Goal: Transaction & Acquisition: Purchase product/service

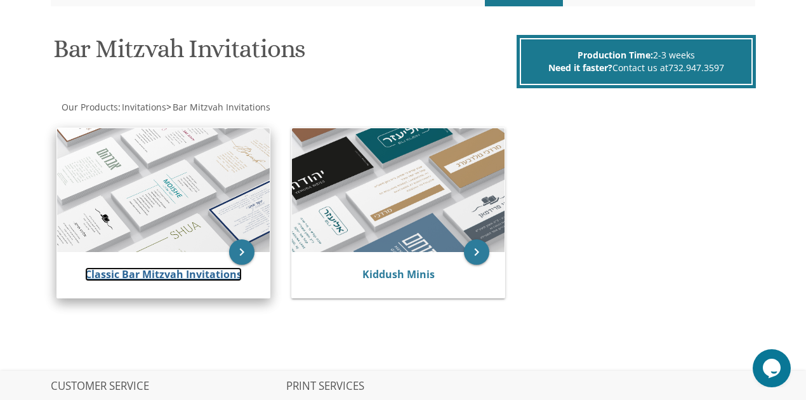
click at [172, 270] on link "Classic Bar Mitzvah Invitations" at bounding box center [163, 274] width 157 height 14
click at [203, 274] on link "Classic Bar Mitzvah Invitations" at bounding box center [163, 274] width 157 height 14
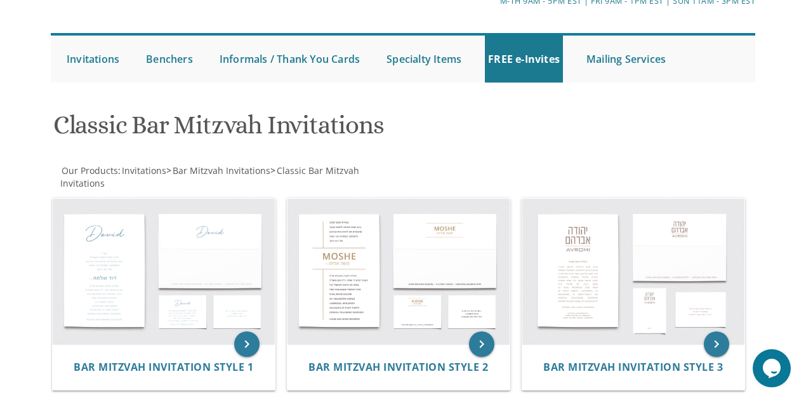
scroll to position [127, 0]
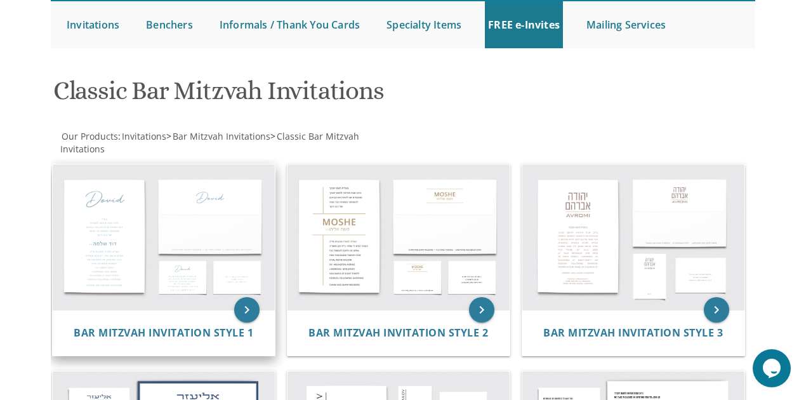
click at [191, 223] on img at bounding box center [164, 237] width 222 height 146
click at [236, 333] on span "Bar Mitzvah Invitation Style 1" at bounding box center [164, 333] width 180 height 14
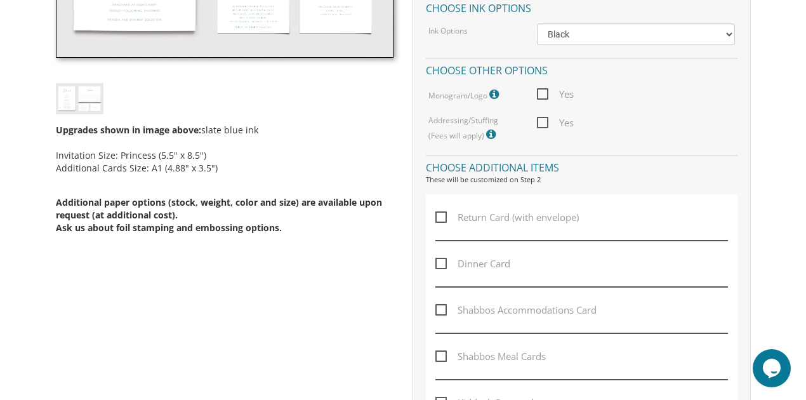
scroll to position [592, 0]
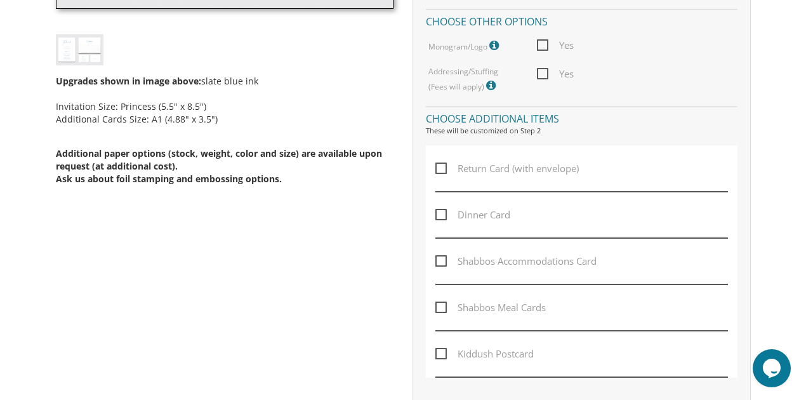
click at [437, 168] on span "Return Card (with envelope)" at bounding box center [506, 169] width 143 height 16
click at [437, 168] on input "Return Card (with envelope)" at bounding box center [439, 167] width 8 height 8
checkbox input "true"
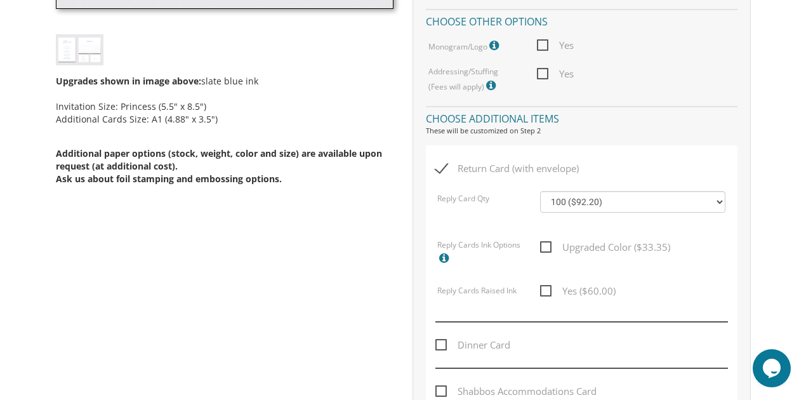
drag, startPoint x: 165, startPoint y: 117, endPoint x: 187, endPoint y: 117, distance: 21.6
click at [187, 117] on div "Upgrades shown in image above: slate blue ink Invitation Size: Princess (5.5" x…" at bounding box center [225, 136] width 338 height 142
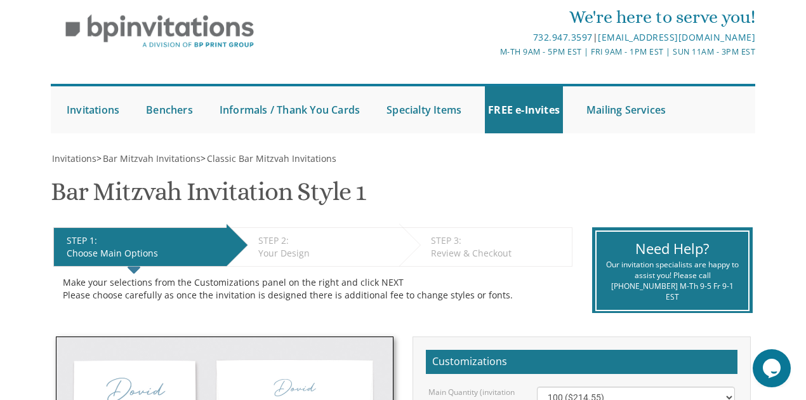
scroll to position [0, 0]
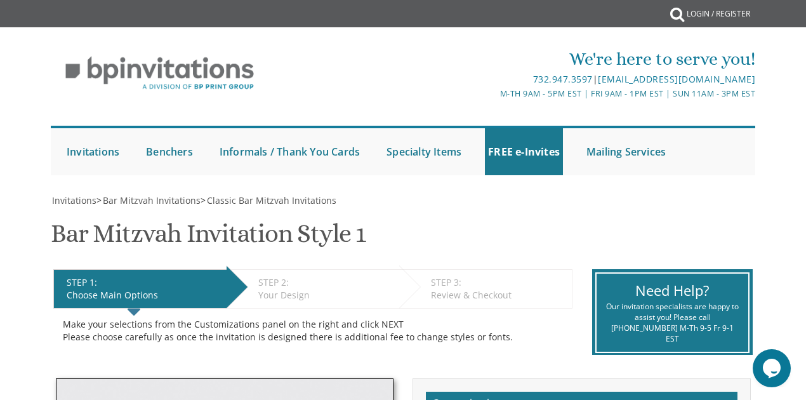
click at [33, 112] on div "We're here to serve you! 732.947.3597 | invitations@bpprintgroup.com M-Th 9am -…" at bounding box center [403, 108] width 806 height 148
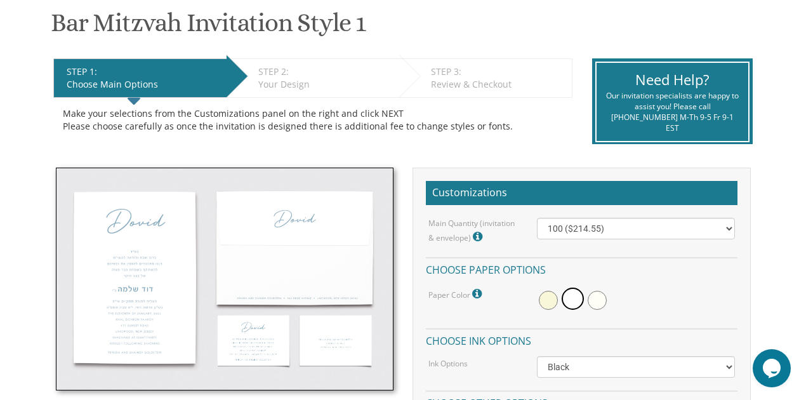
scroll to position [211, 0]
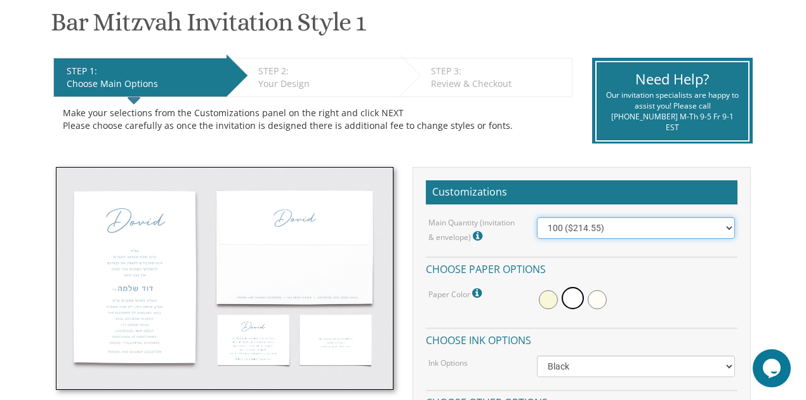
click at [719, 227] on select "100 ($214.55) 200 ($254.60) 300 ($294.25) 400 ($333.55) 500 ($373.90) 600 ($413…" at bounding box center [636, 228] width 198 height 22
select select "200"
click at [537, 217] on select "100 ($214.55) 200 ($254.60) 300 ($294.25) 400 ($333.55) 500 ($373.90) 600 ($413…" at bounding box center [636, 228] width 198 height 22
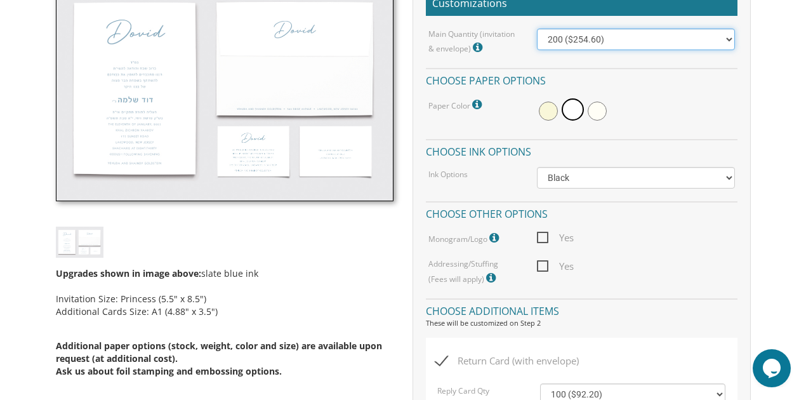
scroll to position [423, 0]
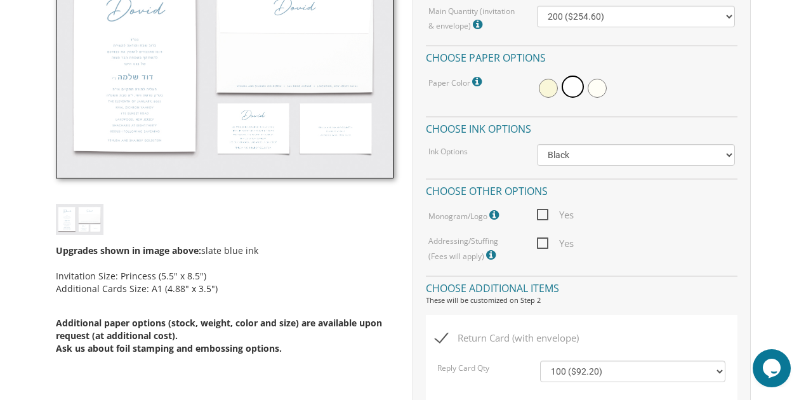
click at [545, 213] on span "Yes" at bounding box center [555, 215] width 37 height 16
click at [545, 213] on input "Yes" at bounding box center [541, 213] width 8 height 8
checkbox input "true"
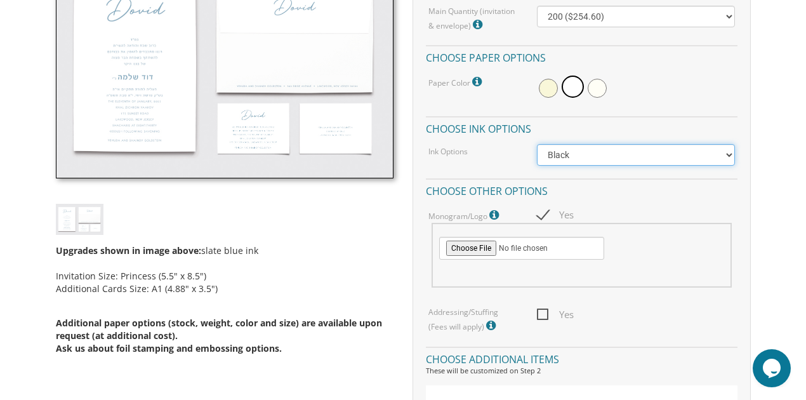
click at [689, 162] on select "Black Colored Ink ($65.00) Black + One Color ($100.00) Two Colors ($165.00)" at bounding box center [636, 155] width 198 height 22
click at [687, 160] on select "Black Colored Ink ($65.00) Black + One Color ($100.00) Two Colors ($165.00)" at bounding box center [636, 155] width 198 height 22
click at [670, 152] on select "Black Colored Ink ($65.00) Black + One Color ($100.00) Two Colors ($165.00)" at bounding box center [636, 155] width 198 height 22
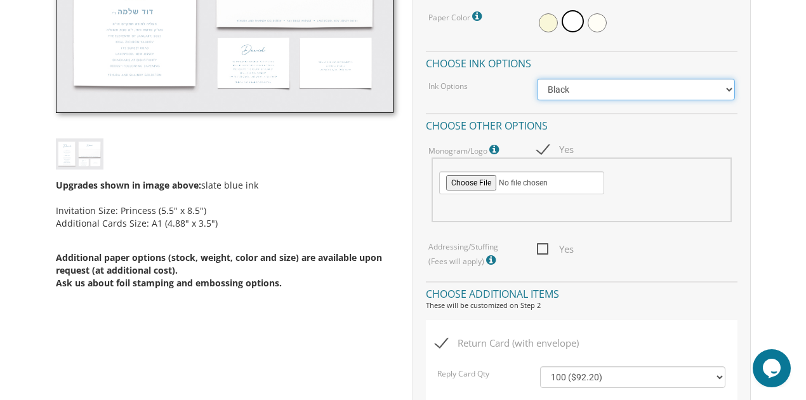
scroll to position [508, 0]
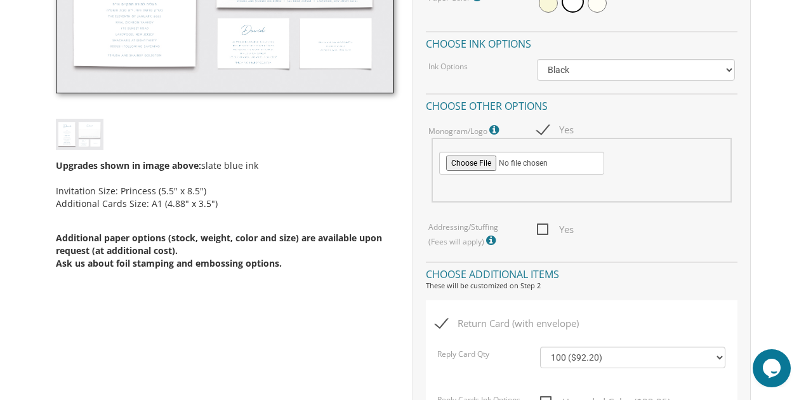
click at [546, 228] on span "Yes" at bounding box center [555, 230] width 37 height 16
click at [545, 228] on input "Yes" at bounding box center [541, 228] width 8 height 8
checkbox input "true"
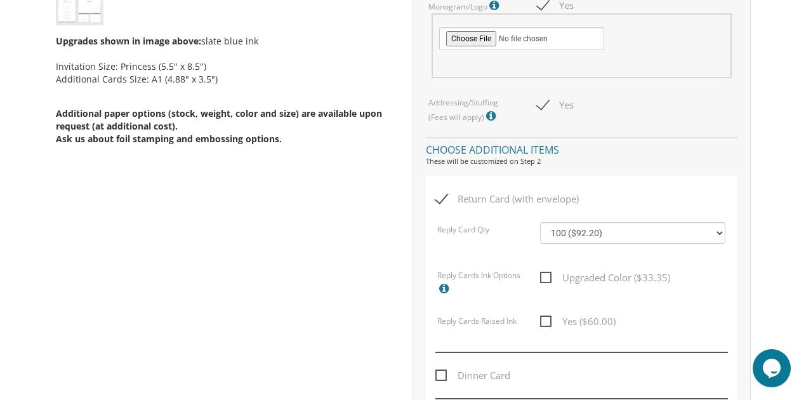
scroll to position [635, 0]
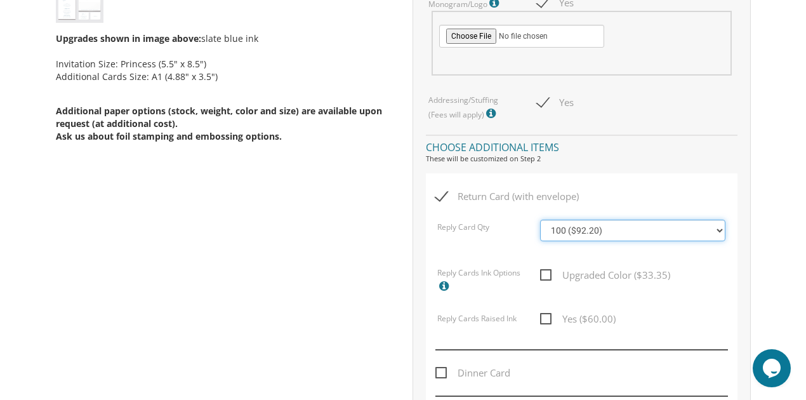
click at [598, 224] on select "100 ($92.20) 200 ($119.30) 300 ($141.90) 400 ($168.75) 500 ($191.00) 600 ($217.…" at bounding box center [632, 231] width 185 height 22
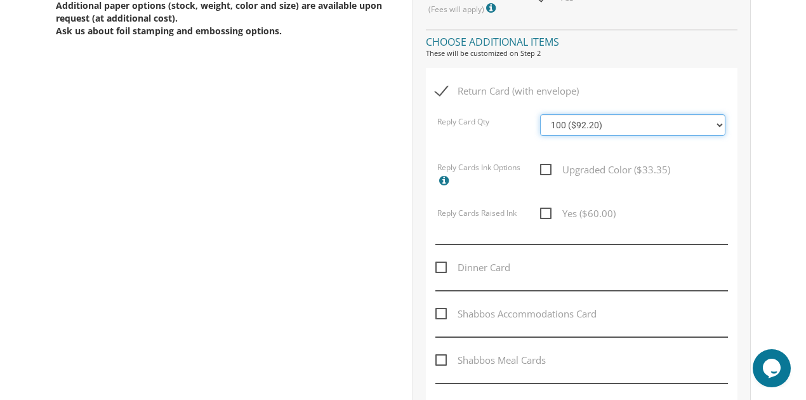
scroll to position [762, 0]
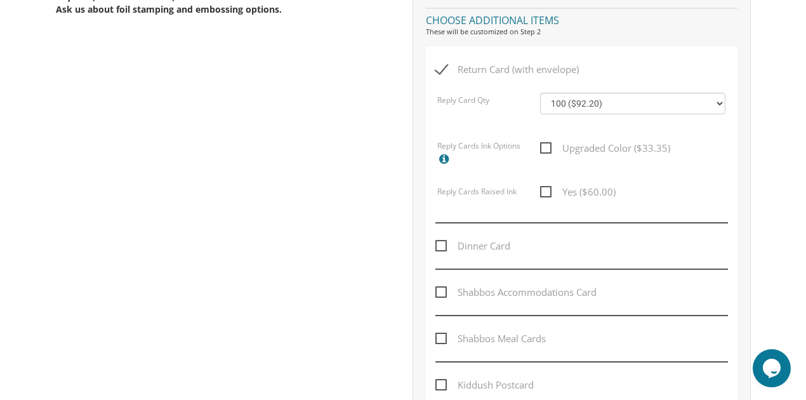
click at [446, 69] on span "Return Card (with envelope)" at bounding box center [506, 70] width 143 height 16
click at [444, 69] on input "Return Card (with envelope)" at bounding box center [439, 68] width 8 height 8
checkbox input "false"
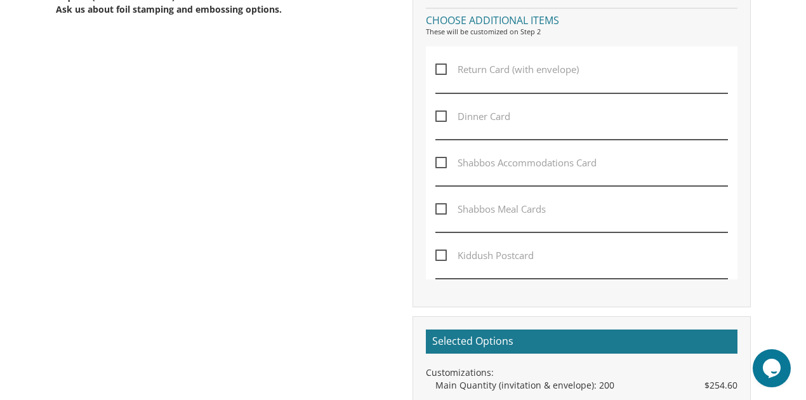
click at [441, 118] on span "Dinner Card" at bounding box center [472, 117] width 75 height 16
click at [441, 118] on input "Dinner Card" at bounding box center [439, 115] width 8 height 8
checkbox input "true"
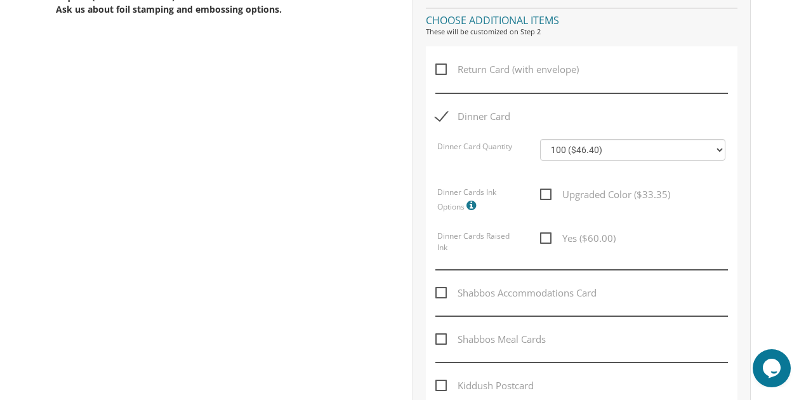
click at [446, 74] on span "Return Card (with envelope)" at bounding box center [506, 70] width 143 height 16
click at [444, 72] on input "Return Card (with envelope)" at bounding box center [439, 68] width 8 height 8
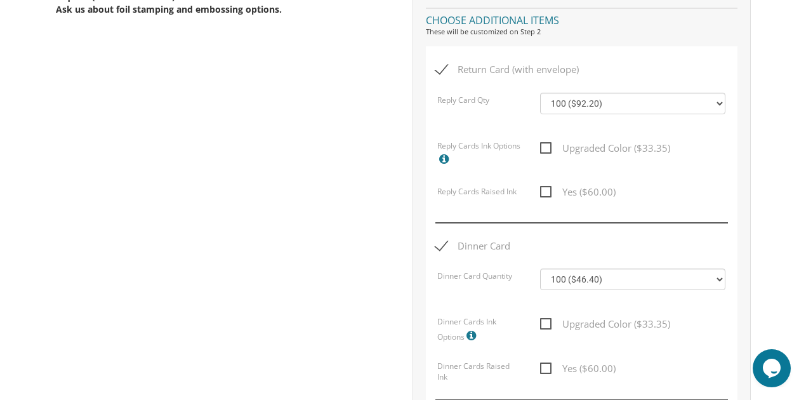
click at [444, 71] on span "Return Card (with envelope)" at bounding box center [506, 70] width 143 height 16
click at [444, 71] on input "Return Card (with envelope)" at bounding box center [439, 68] width 8 height 8
checkbox input "false"
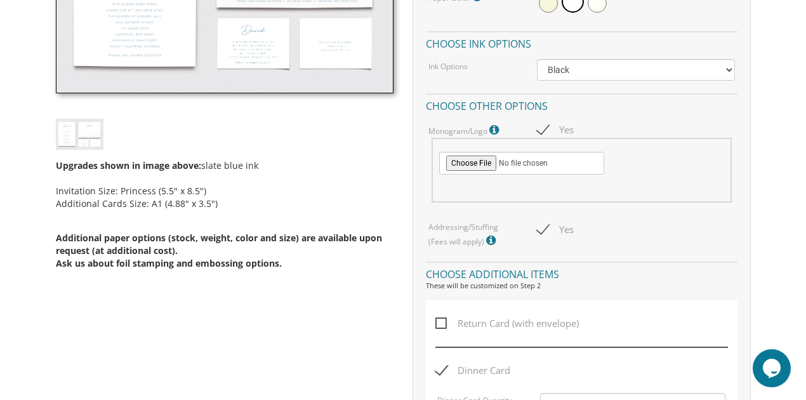
scroll to position [508, 0]
click at [538, 127] on span "Yes" at bounding box center [555, 130] width 37 height 16
click at [538, 127] on input "Yes" at bounding box center [541, 128] width 8 height 8
checkbox input "false"
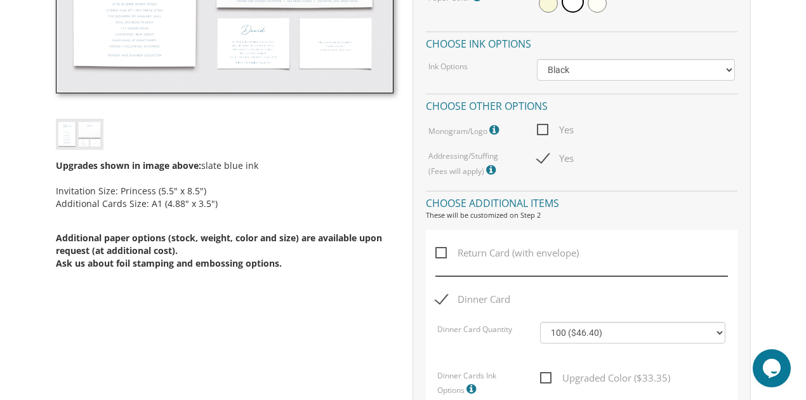
click at [489, 168] on icon at bounding box center [492, 169] width 13 height 11
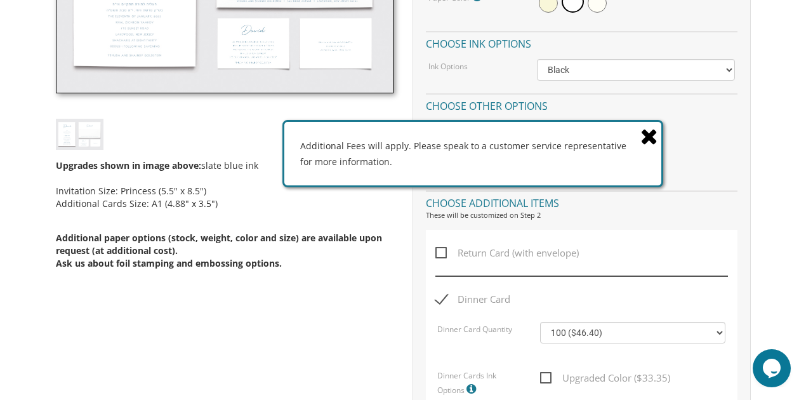
click at [650, 136] on icon at bounding box center [650, 136] width 18 height 22
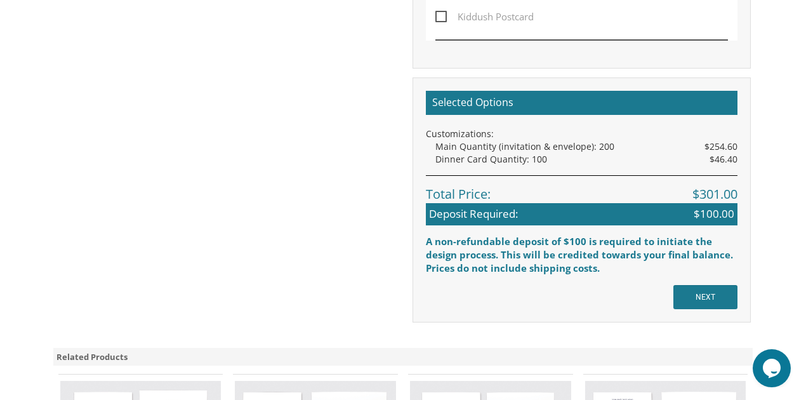
scroll to position [1100, 0]
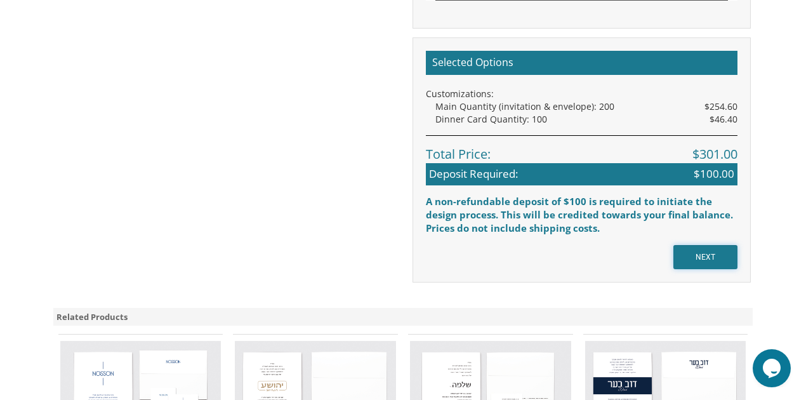
click at [719, 255] on input "NEXT" at bounding box center [706, 257] width 64 height 24
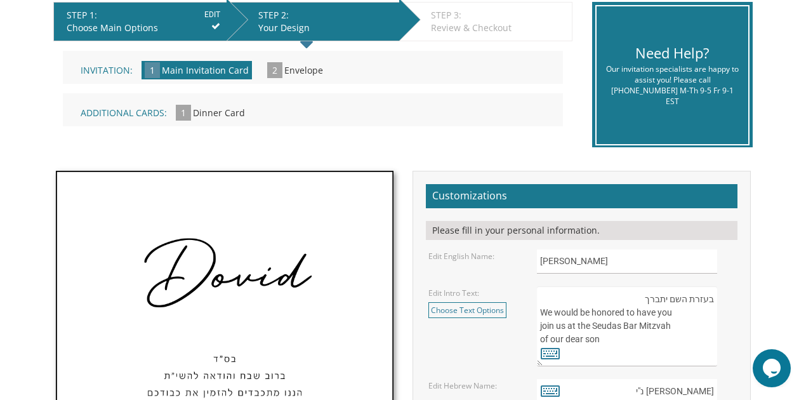
scroll to position [338, 0]
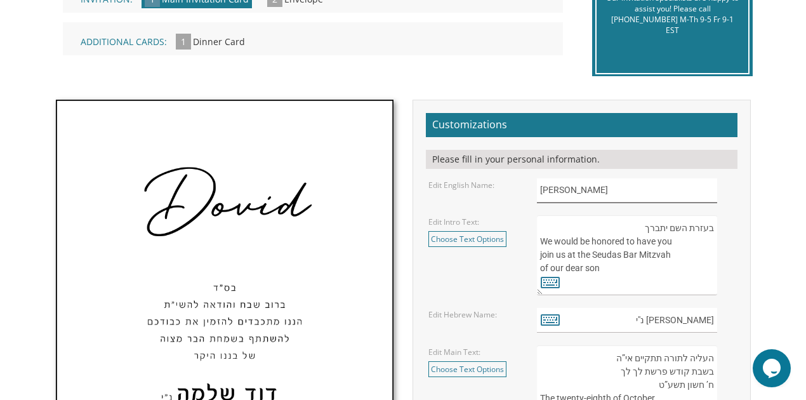
drag, startPoint x: 564, startPoint y: 188, endPoint x: 532, endPoint y: 194, distance: 32.4
click at [532, 194] on div "Dovid" at bounding box center [636, 190] width 217 height 25
type input "Yossi"
click at [610, 284] on textarea "בעזרת השם יתברך We would be honored to have you join us at the Seudas Bar Mitzv…" at bounding box center [627, 255] width 180 height 80
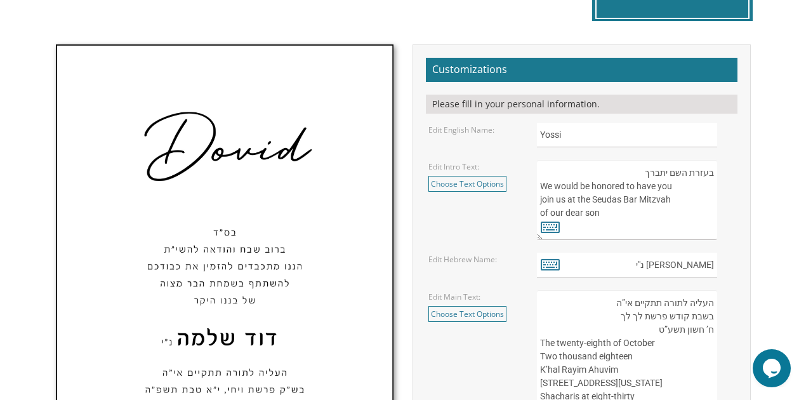
scroll to position [423, 0]
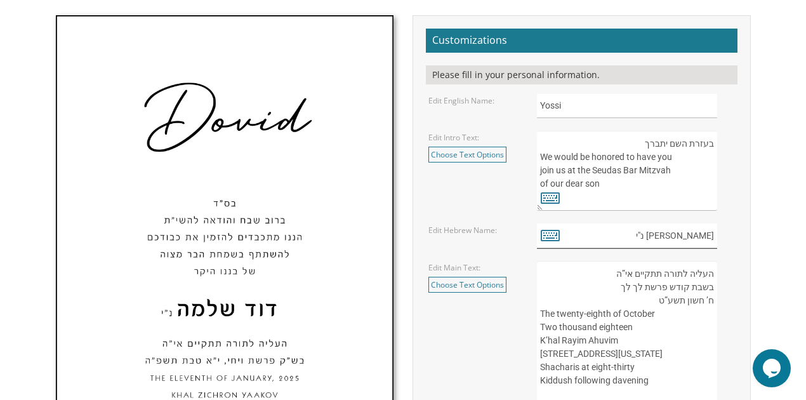
drag, startPoint x: 714, startPoint y: 235, endPoint x: 680, endPoint y: 237, distance: 33.7
click at [680, 237] on input "דוד שלמה נ"י" at bounding box center [627, 235] width 181 height 25
click at [695, 246] on form "Customizations Please fill in your personal information. Edit English Name: Yos…" at bounding box center [582, 268] width 312 height 479
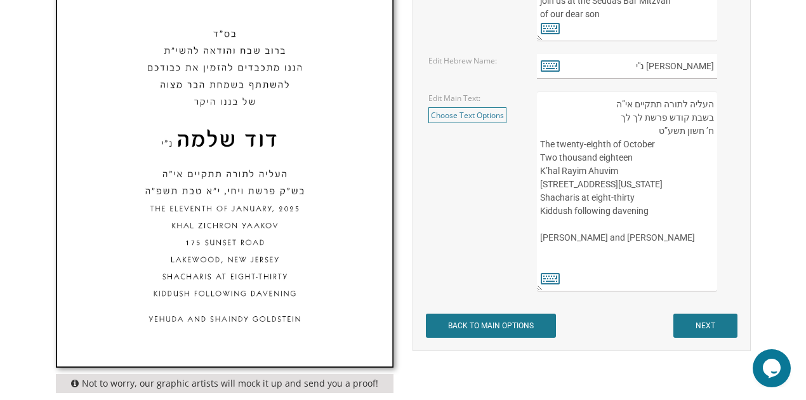
scroll to position [635, 0]
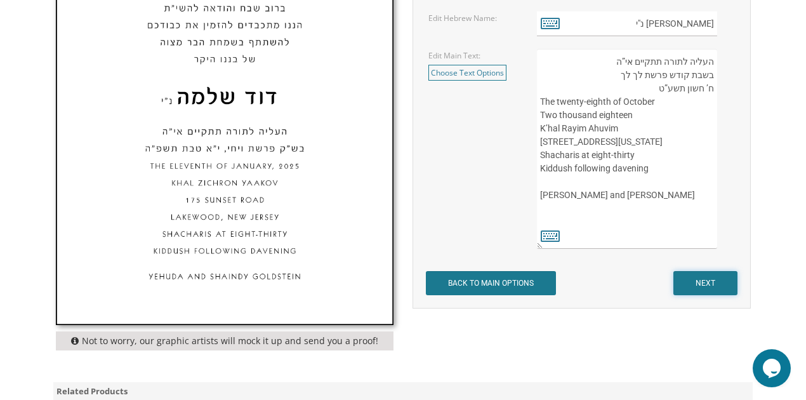
click at [701, 279] on input "NEXT" at bounding box center [706, 283] width 64 height 24
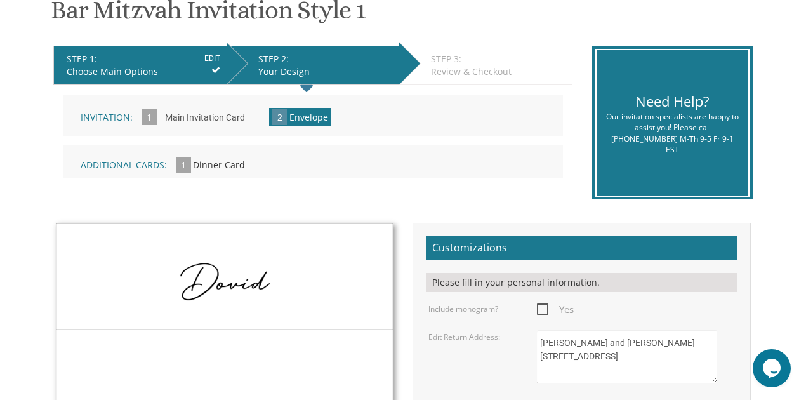
scroll to position [254, 0]
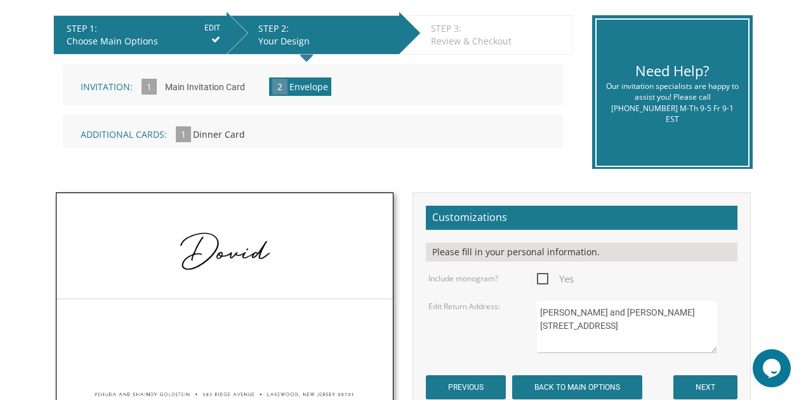
click at [547, 277] on span "Yes" at bounding box center [555, 279] width 37 height 16
click at [545, 277] on input "Yes" at bounding box center [541, 278] width 8 height 8
checkbox input "true"
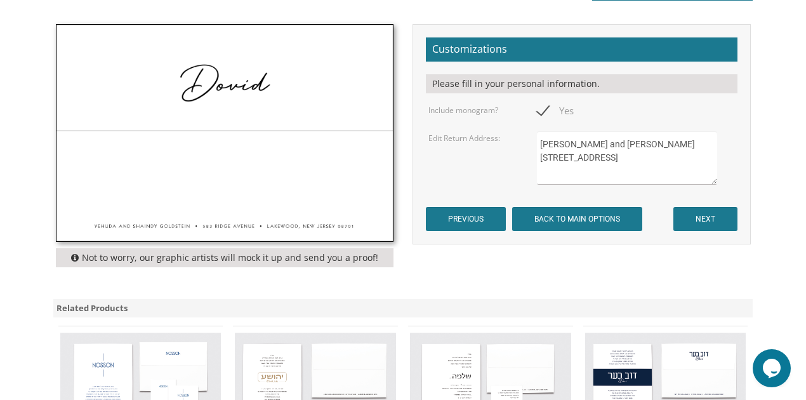
scroll to position [423, 0]
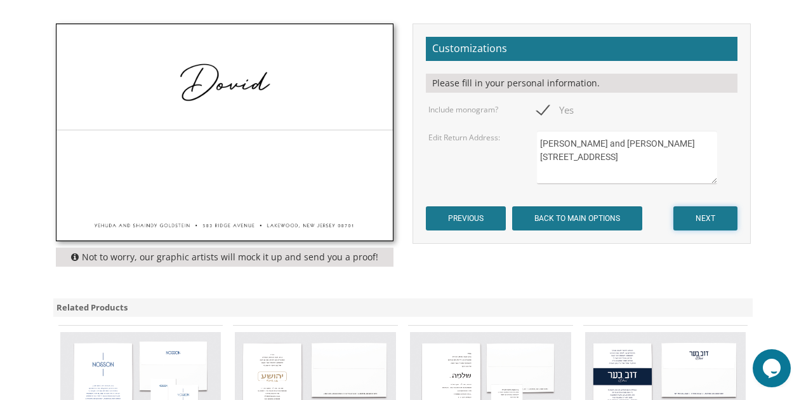
click at [685, 218] on input "NEXT" at bounding box center [706, 218] width 64 height 24
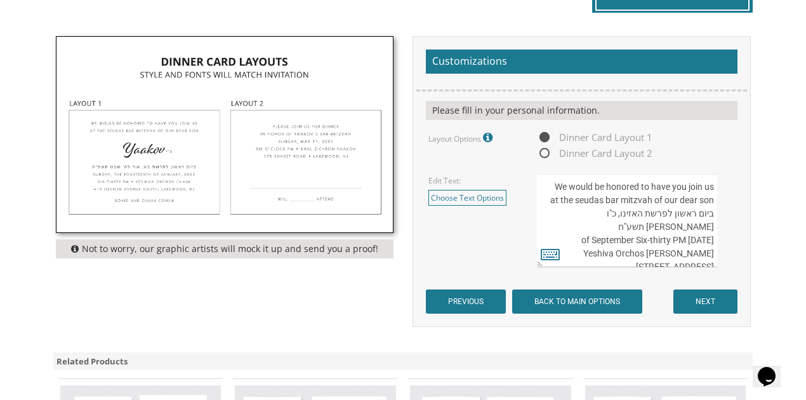
scroll to position [423, 0]
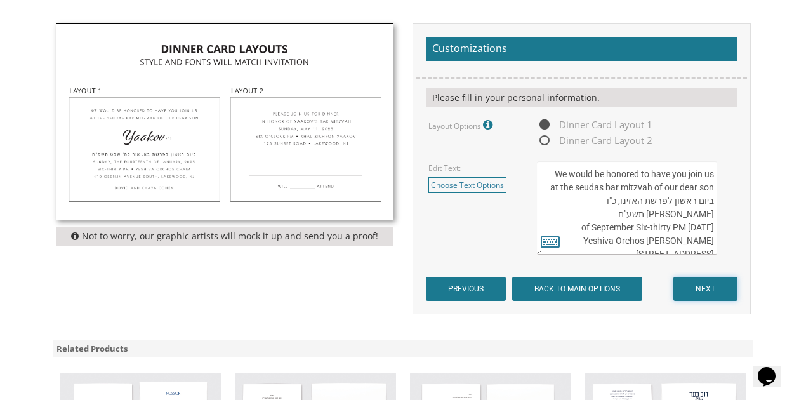
click at [675, 286] on input "NEXT" at bounding box center [706, 289] width 64 height 24
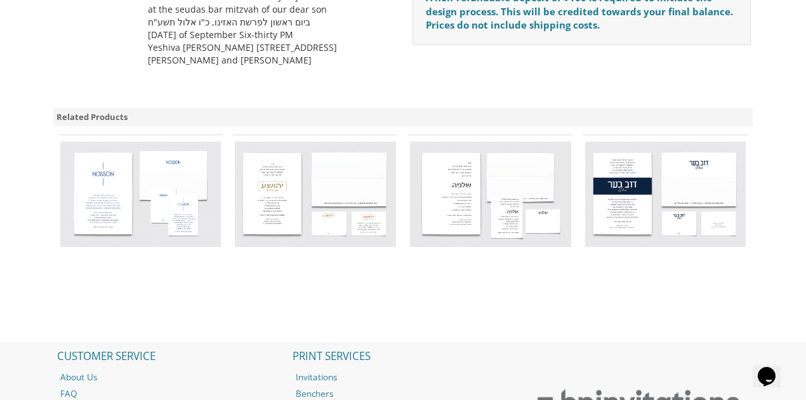
scroll to position [804, 0]
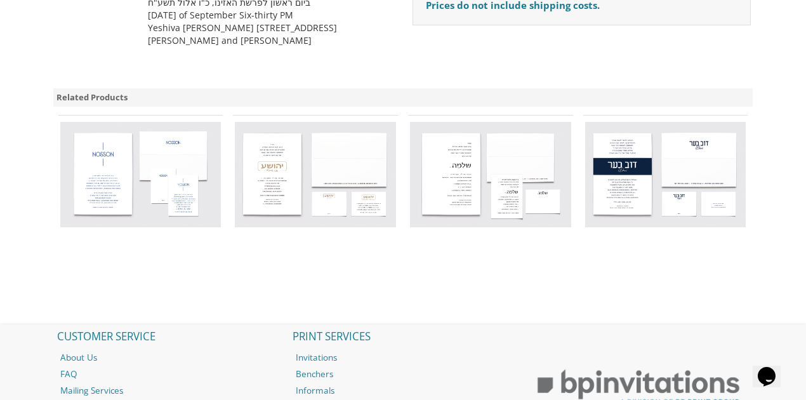
click at [639, 178] on img at bounding box center [665, 175] width 161 height 106
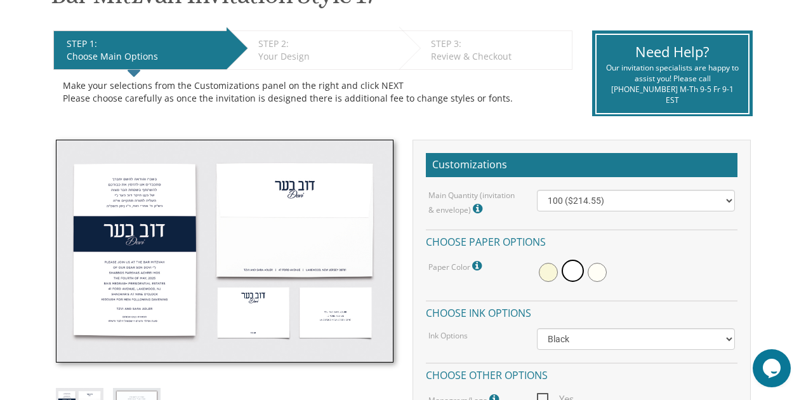
scroll to position [254, 0]
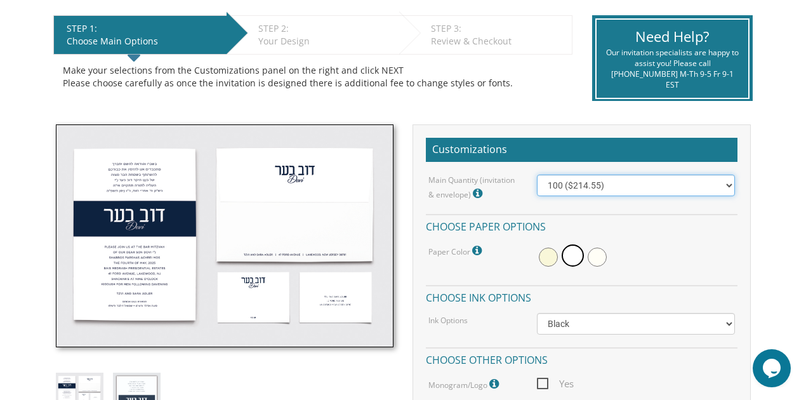
click at [573, 188] on select "100 ($214.55) 200 ($254.60) 300 ($294.25) 400 ($333.55) 500 ($373.90) 600 ($413…" at bounding box center [636, 186] width 198 height 22
select select "200"
click at [537, 175] on select "100 ($214.55) 200 ($254.60) 300 ($294.25) 400 ($333.55) 500 ($373.90) 600 ($413…" at bounding box center [636, 186] width 198 height 22
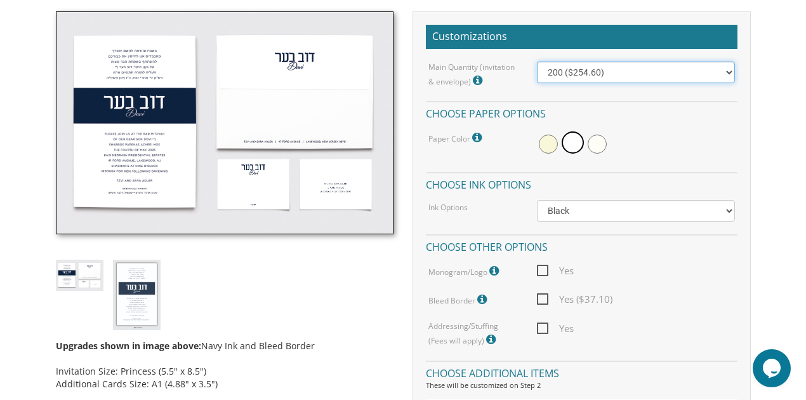
scroll to position [381, 0]
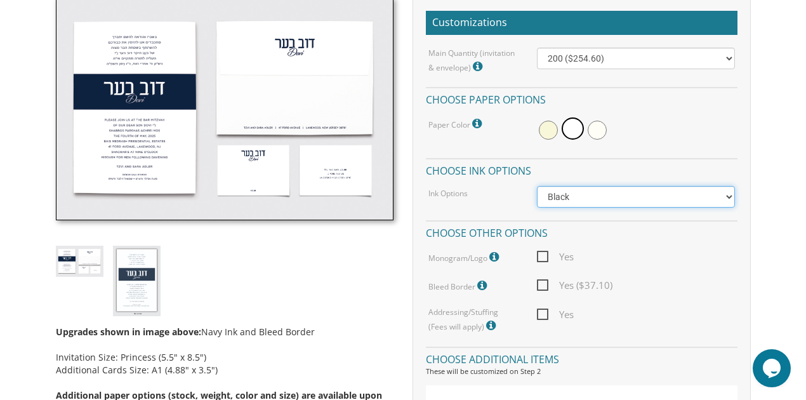
click at [609, 197] on select "Black Colored Ink ($65.00) Black + One Color ($100.00) Two Colors ($165.00)" at bounding box center [636, 197] width 198 height 22
select select "Standard"
click at [537, 186] on select "Black Colored Ink ($65.00) Black + One Color ($100.00) Two Colors ($165.00)" at bounding box center [636, 197] width 198 height 22
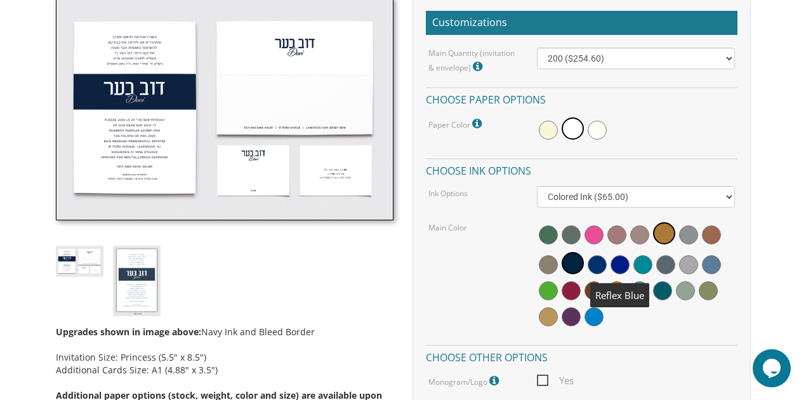
click at [622, 260] on span at bounding box center [620, 264] width 19 height 19
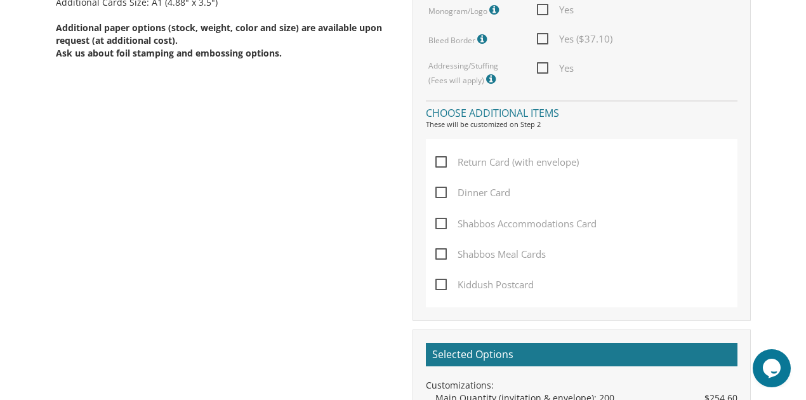
scroll to position [846, 0]
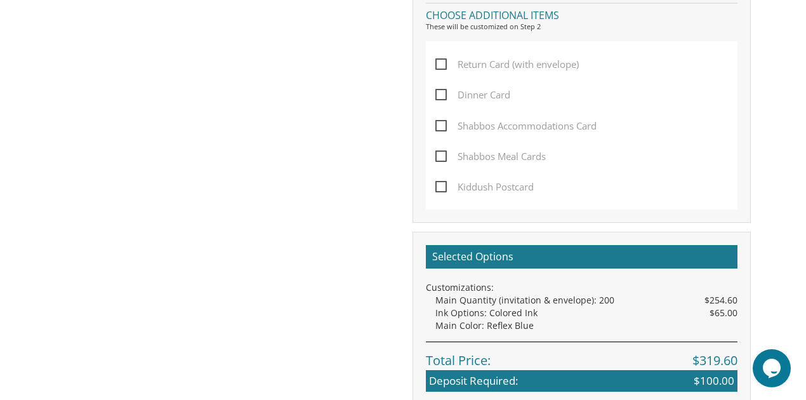
click at [437, 91] on span "Dinner Card" at bounding box center [472, 95] width 75 height 16
click at [437, 91] on input "Dinner Card" at bounding box center [439, 94] width 8 height 8
checkbox input "true"
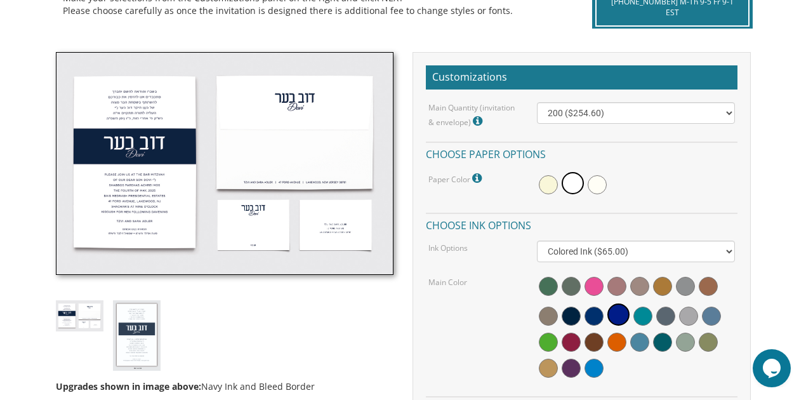
scroll to position [338, 0]
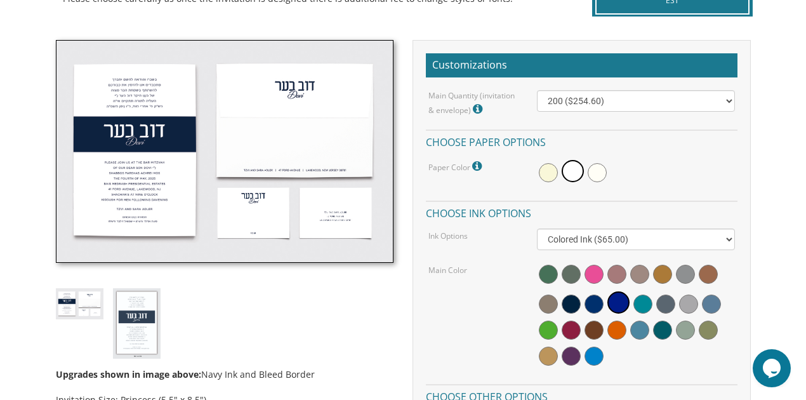
click at [480, 110] on icon at bounding box center [479, 108] width 13 height 11
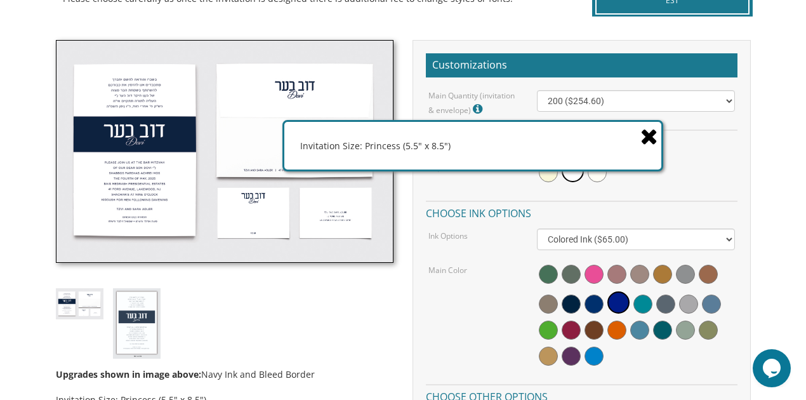
click at [644, 137] on icon at bounding box center [650, 136] width 18 height 22
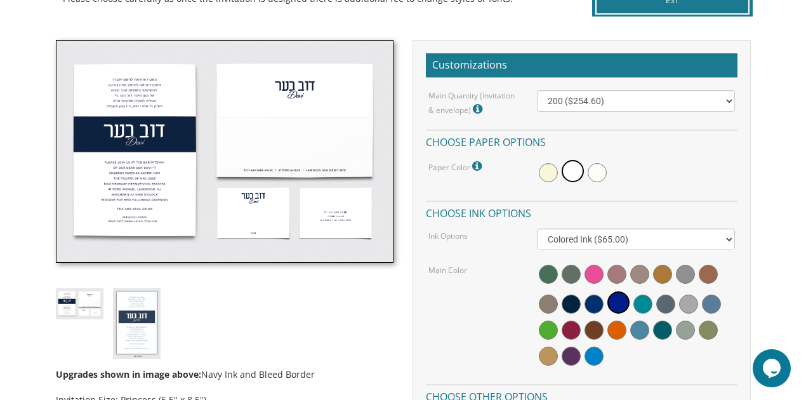
scroll to position [381, 0]
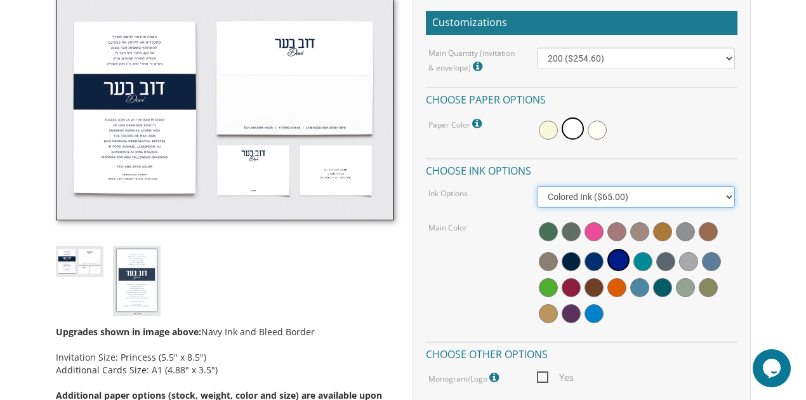
click at [683, 196] on select "Black Colored Ink ($65.00) Black + One Color ($100.00) Two Colors ($165.00)" at bounding box center [636, 197] width 198 height 22
select select "Black"
click at [537, 186] on select "Black Colored Ink ($65.00) Black + One Color ($100.00) Two Colors ($165.00)" at bounding box center [636, 197] width 198 height 22
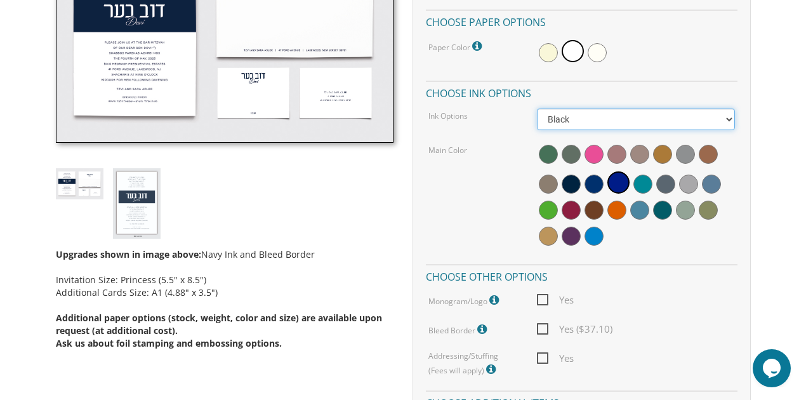
scroll to position [465, 0]
